Goal: Task Accomplishment & Management: Use online tool/utility

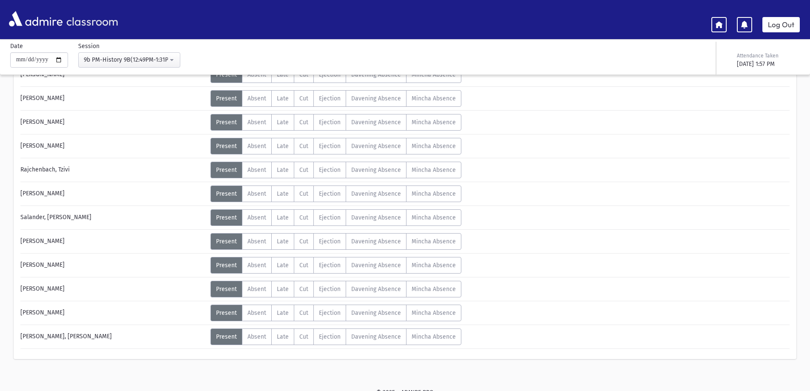
scroll to position [383, 0]
click at [167, 60] on div "9b PM-History 9B(12:49PM-1:31PM)" at bounding box center [126, 59] width 84 height 9
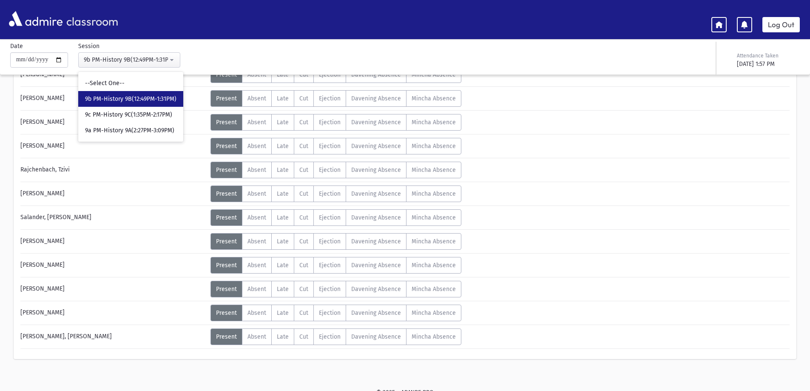
click at [165, 98] on span "9b PM-History 9B(12:49PM-1:31PM)" at bounding box center [130, 99] width 91 height 9
select select "****"
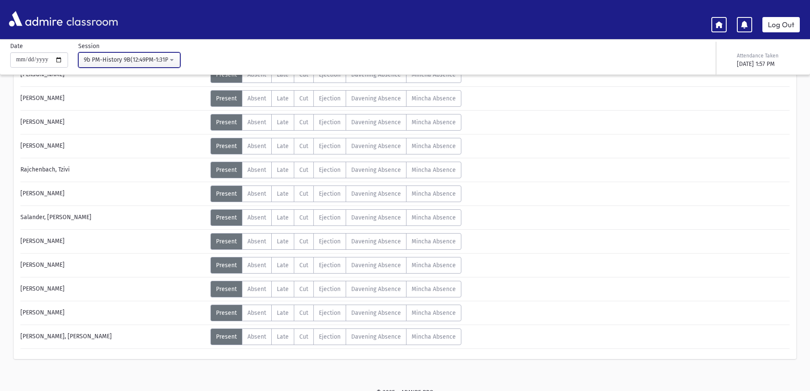
click at [165, 62] on div "9b PM-History 9B(12:49PM-1:31PM)" at bounding box center [126, 59] width 84 height 9
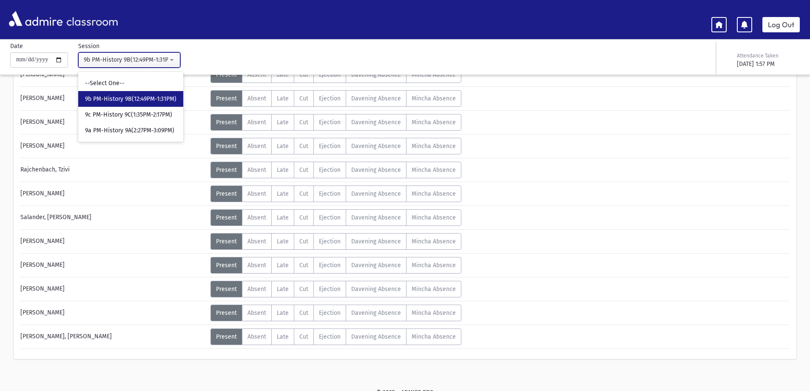
click at [165, 62] on div "9b PM-History 9B(12:49PM-1:31PM)" at bounding box center [126, 59] width 84 height 9
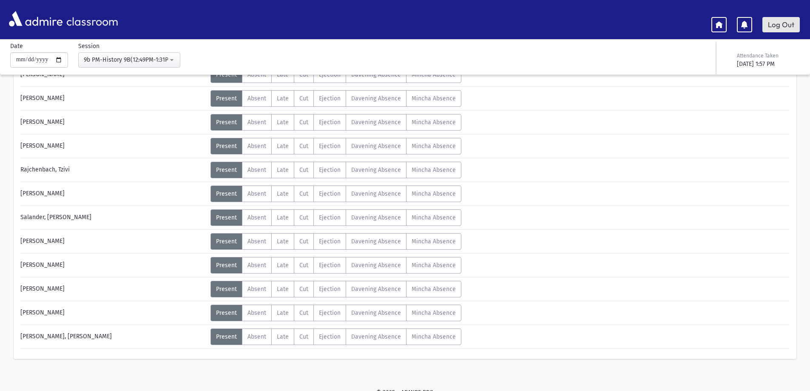
click at [780, 25] on link "Log Out" at bounding box center [781, 24] width 37 height 15
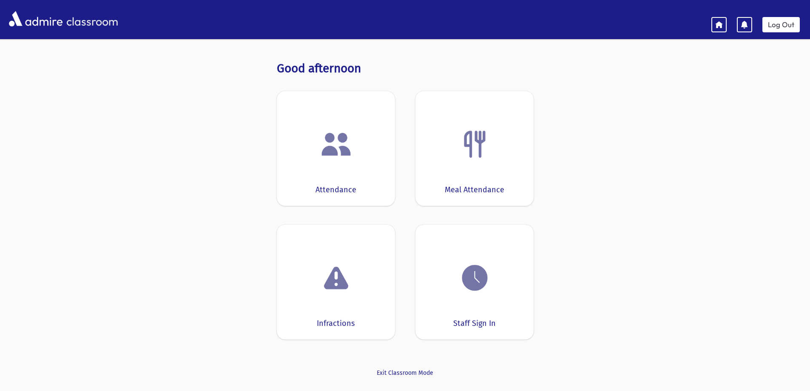
click at [290, 130] on div at bounding box center [336, 144] width 92 height 32
